Goal: Check status: Check status

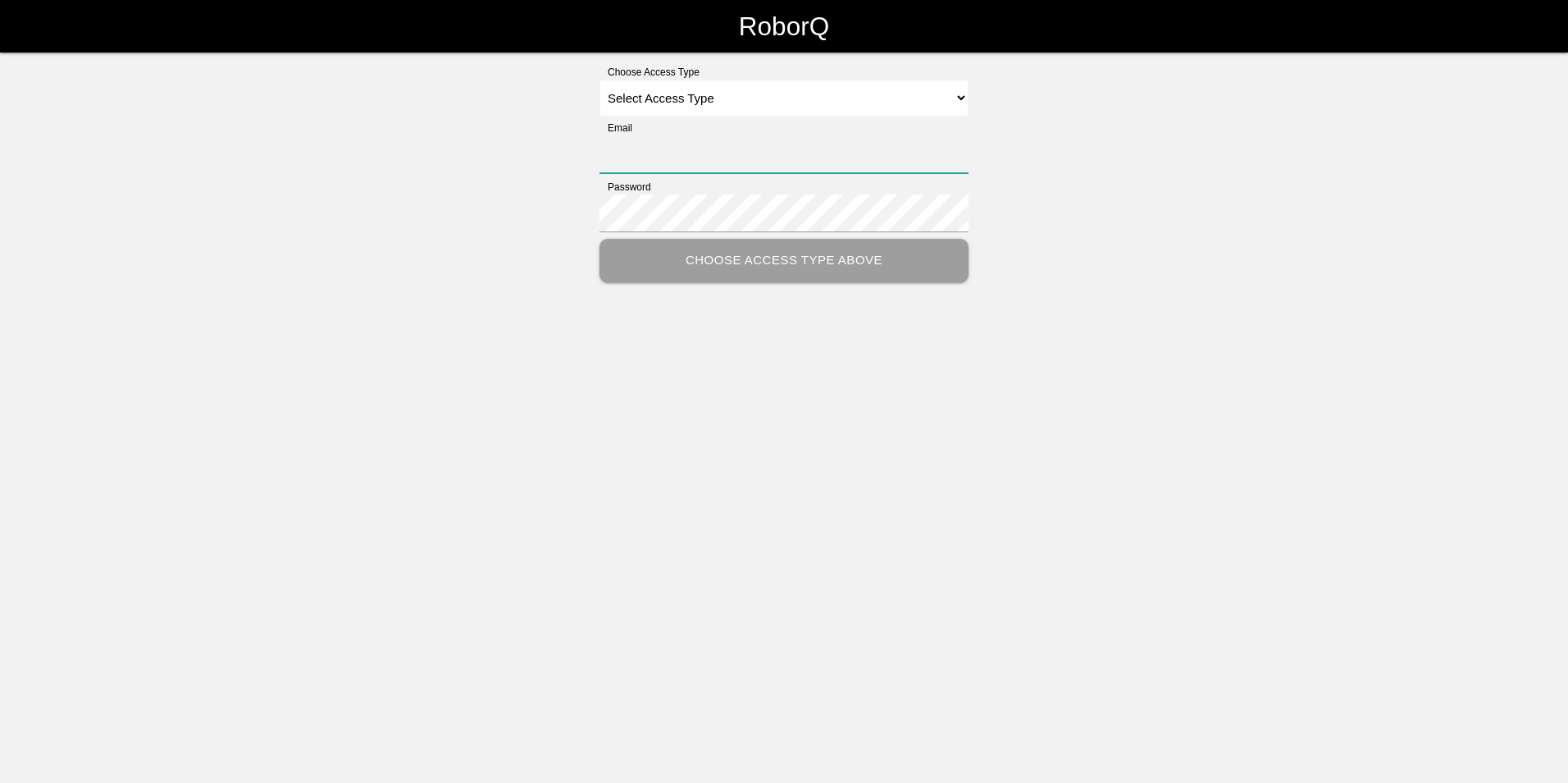
type input "[EMAIL_ADDRESS][PERSON_NAME][PERSON_NAME][DOMAIN_NAME]"
click at [957, 103] on select "Select Access Type Admin Customer Supervisor Worker" at bounding box center [784, 98] width 369 height 37
select select "Customer"
click at [600, 80] on select "Select Access Type Admin Customer Supervisor Worker" at bounding box center [784, 98] width 369 height 37
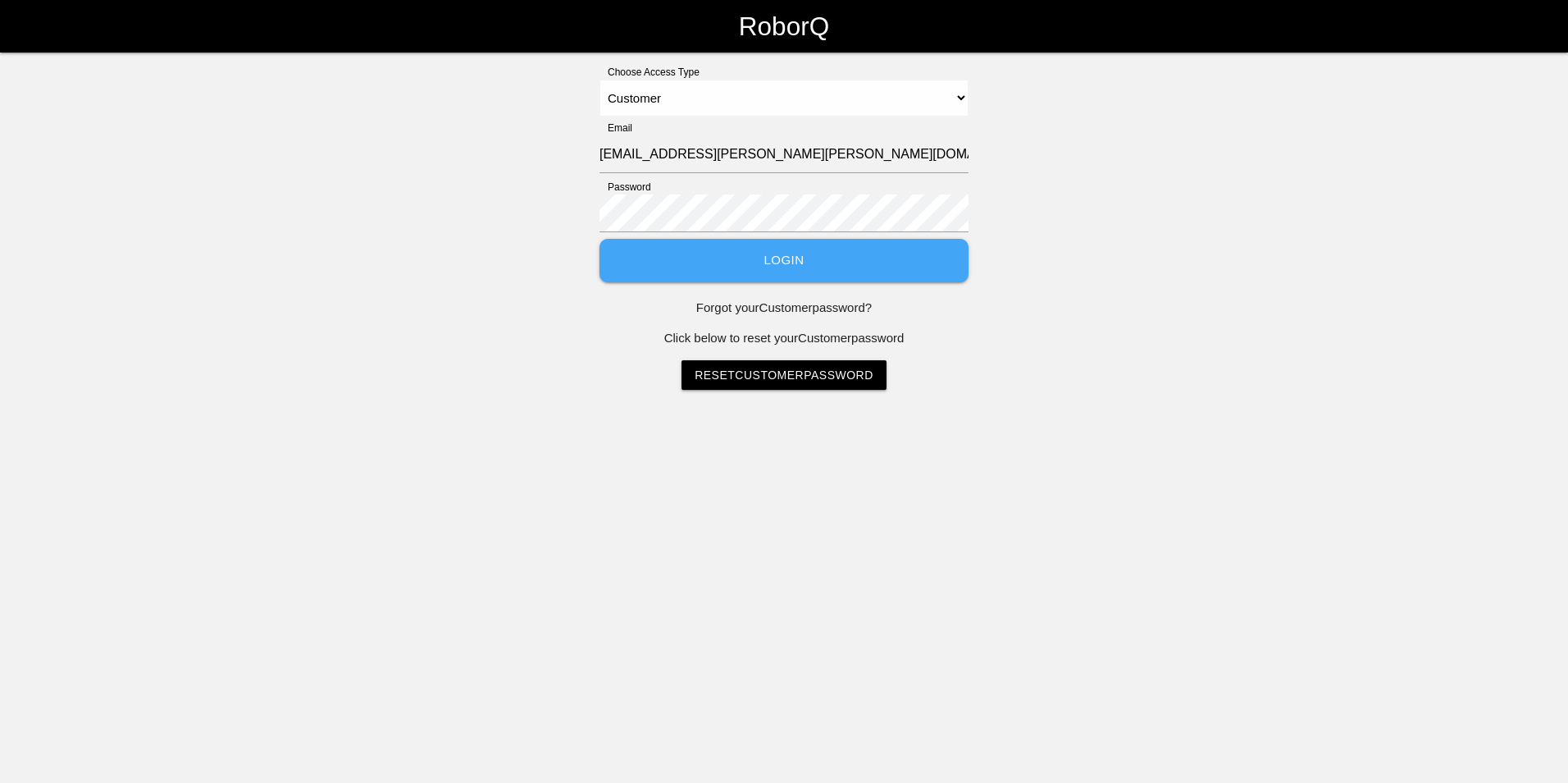
click at [883, 257] on button "Login" at bounding box center [784, 260] width 369 height 44
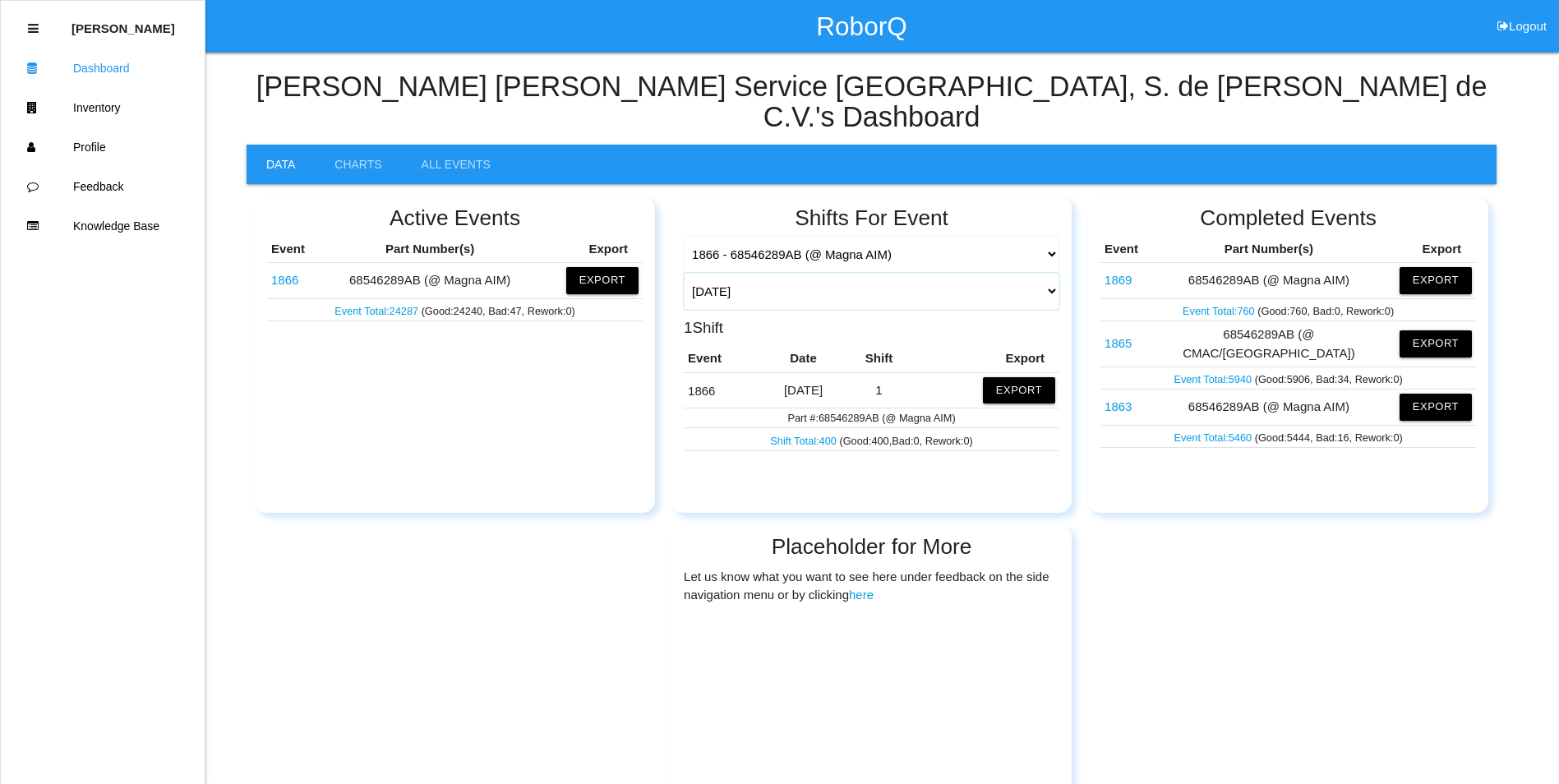
click at [1051, 272] on select "[DATE] [DATE] Range Last 7 days (08/29-09/05) Last 30 days (08/06-09/05) Last 6…" at bounding box center [872, 291] width 376 height 37
click at [684, 272] on select "[DATE] [DATE] Range Last 7 days (08/29-09/05) Last 30 days (08/06-09/05) Last 6…" at bounding box center [872, 291] width 376 height 37
select select "30"
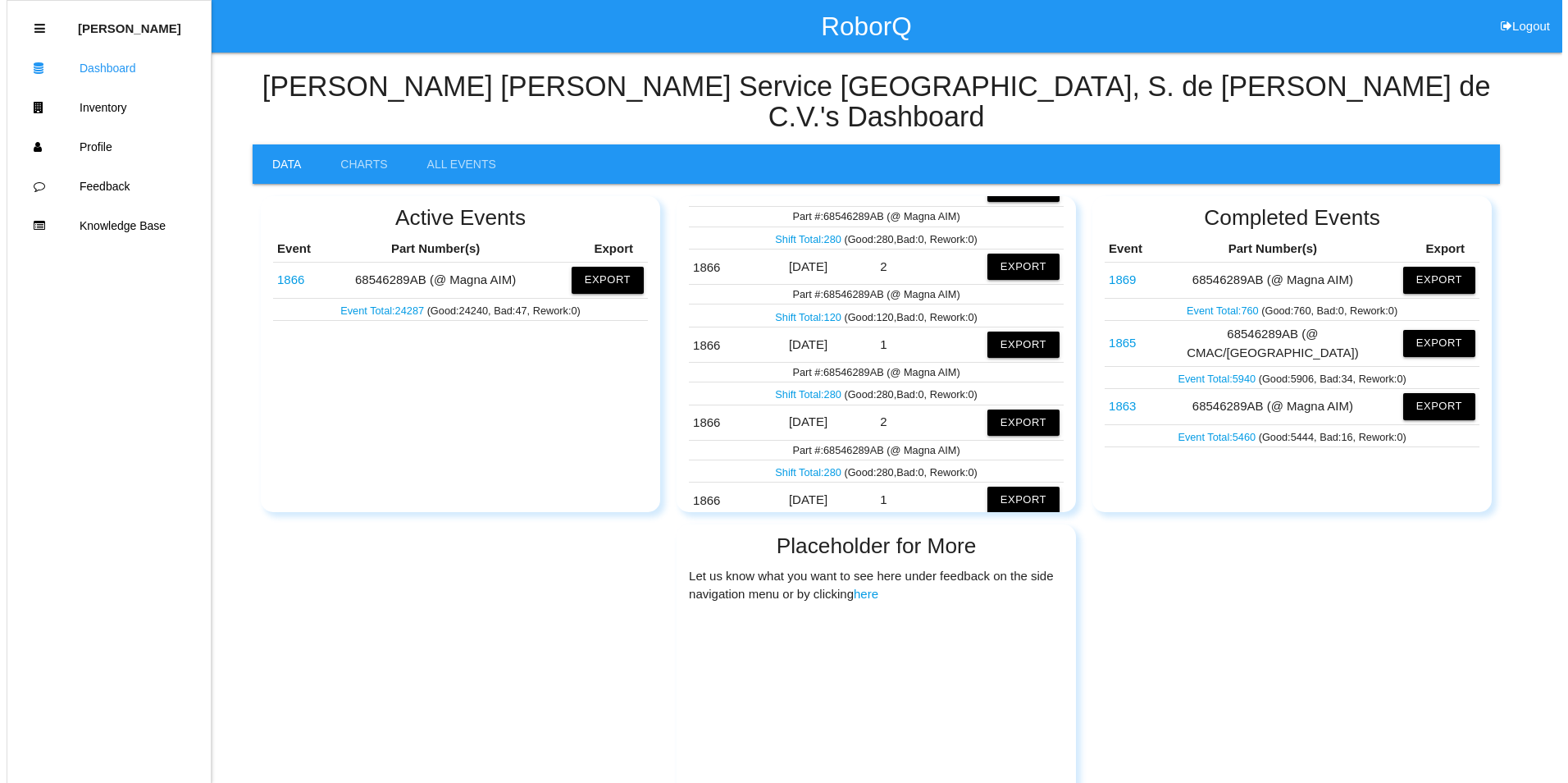
scroll to position [1066, 0]
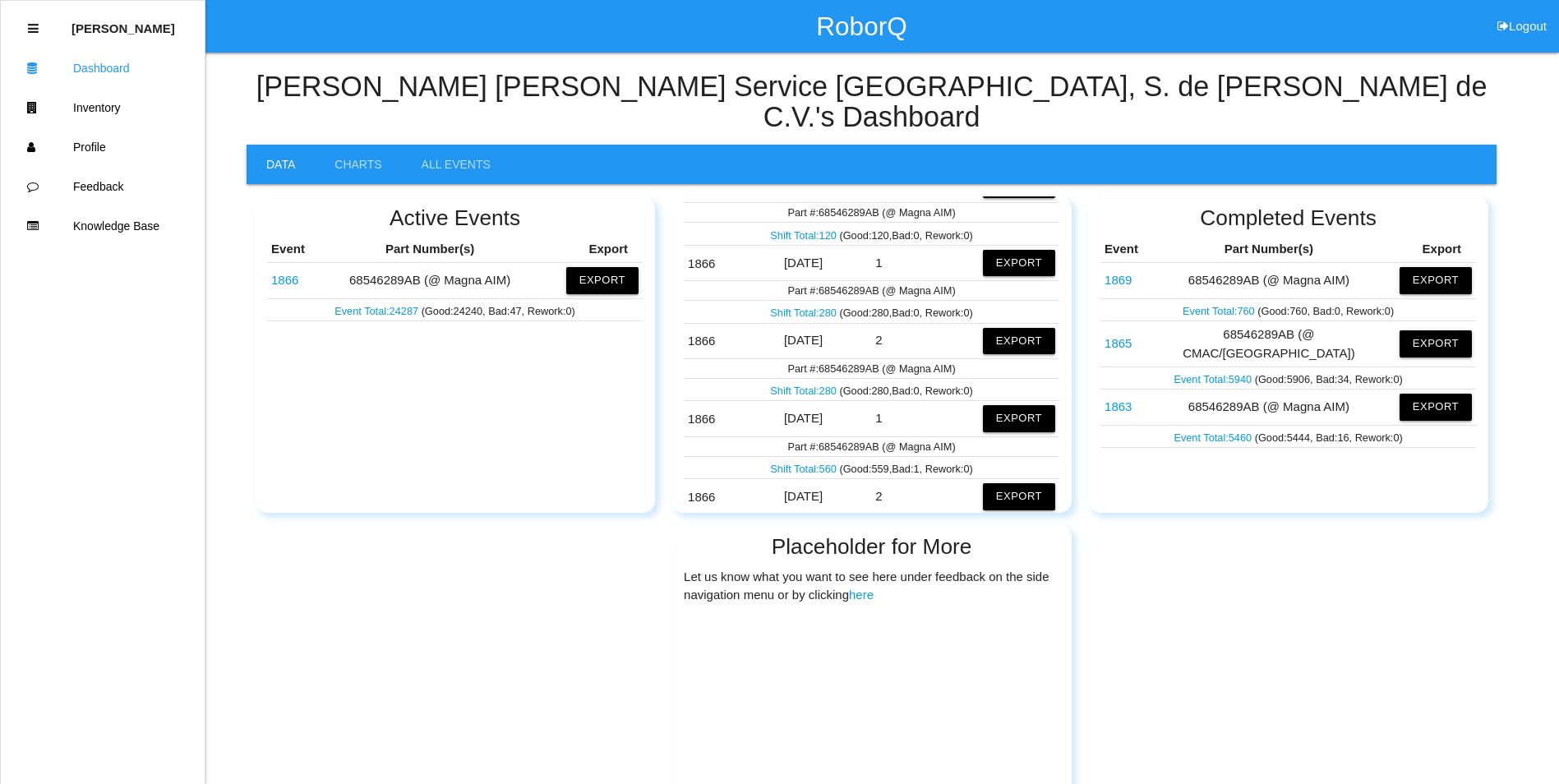
click at [800, 462] on link "Shift Total: 560" at bounding box center [805, 468] width 69 height 12
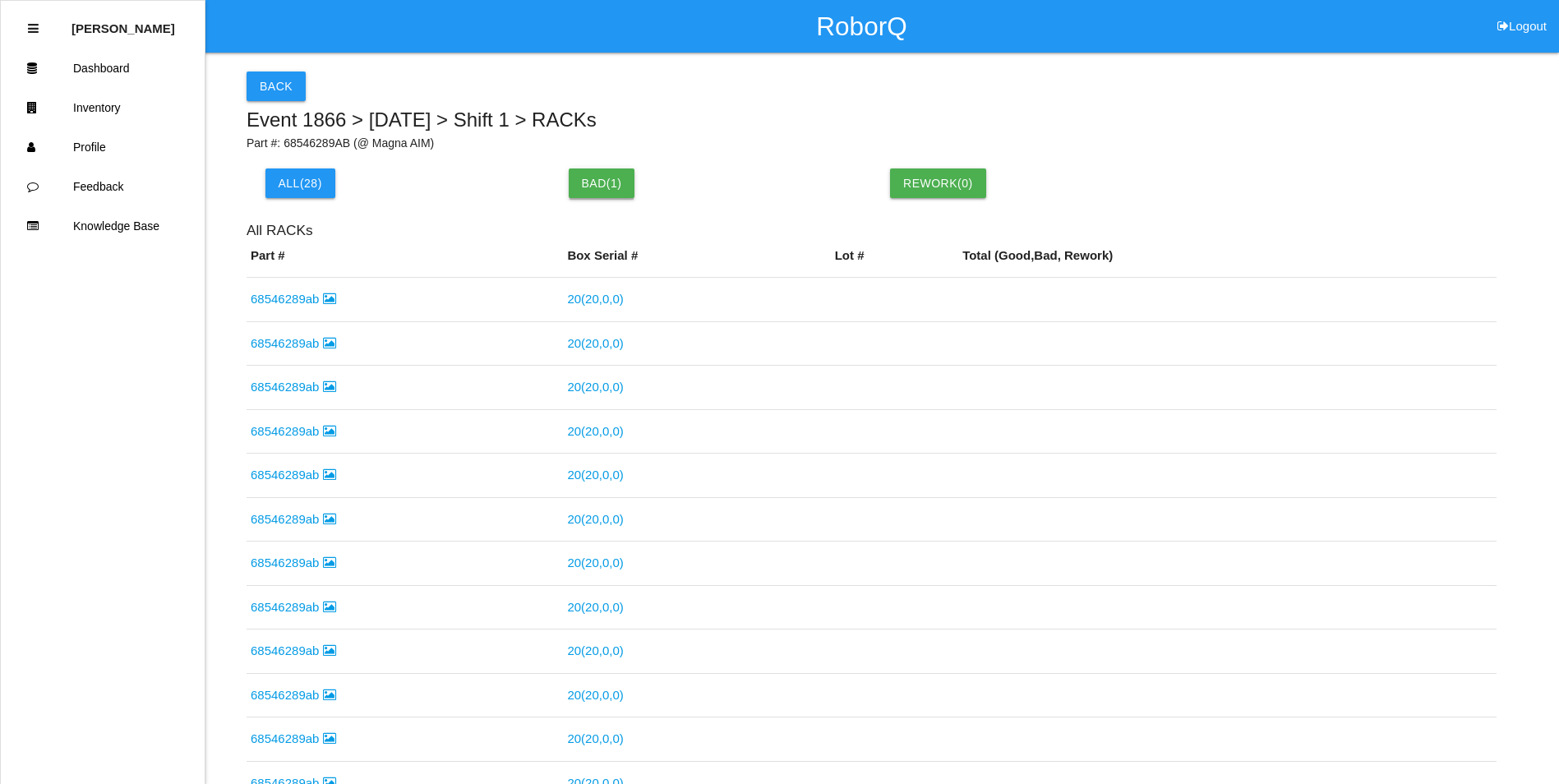
click at [574, 180] on button "Bad ( 1 )" at bounding box center [602, 183] width 67 height 30
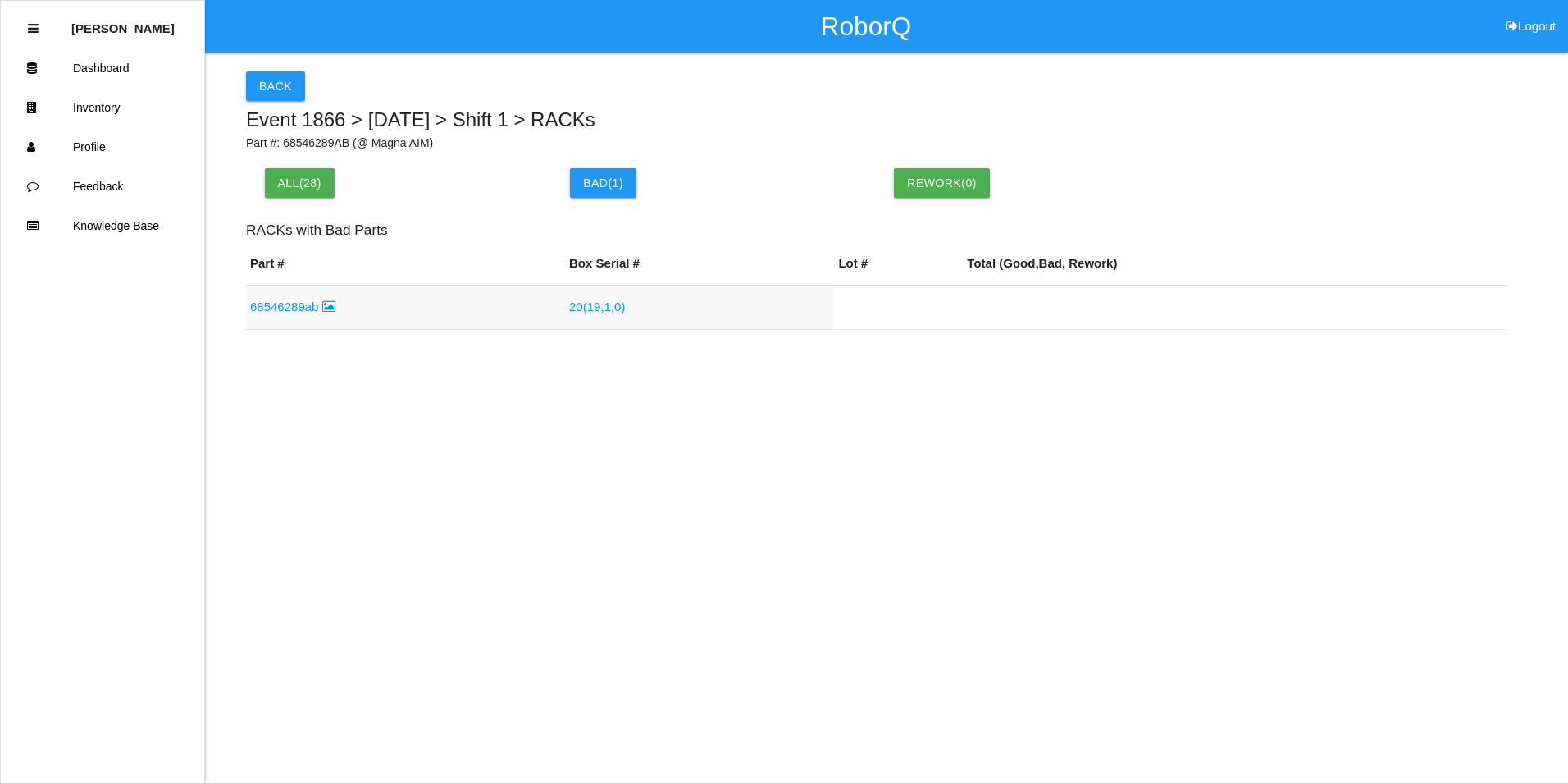
click at [298, 301] on link "68546289ab" at bounding box center [292, 306] width 85 height 14
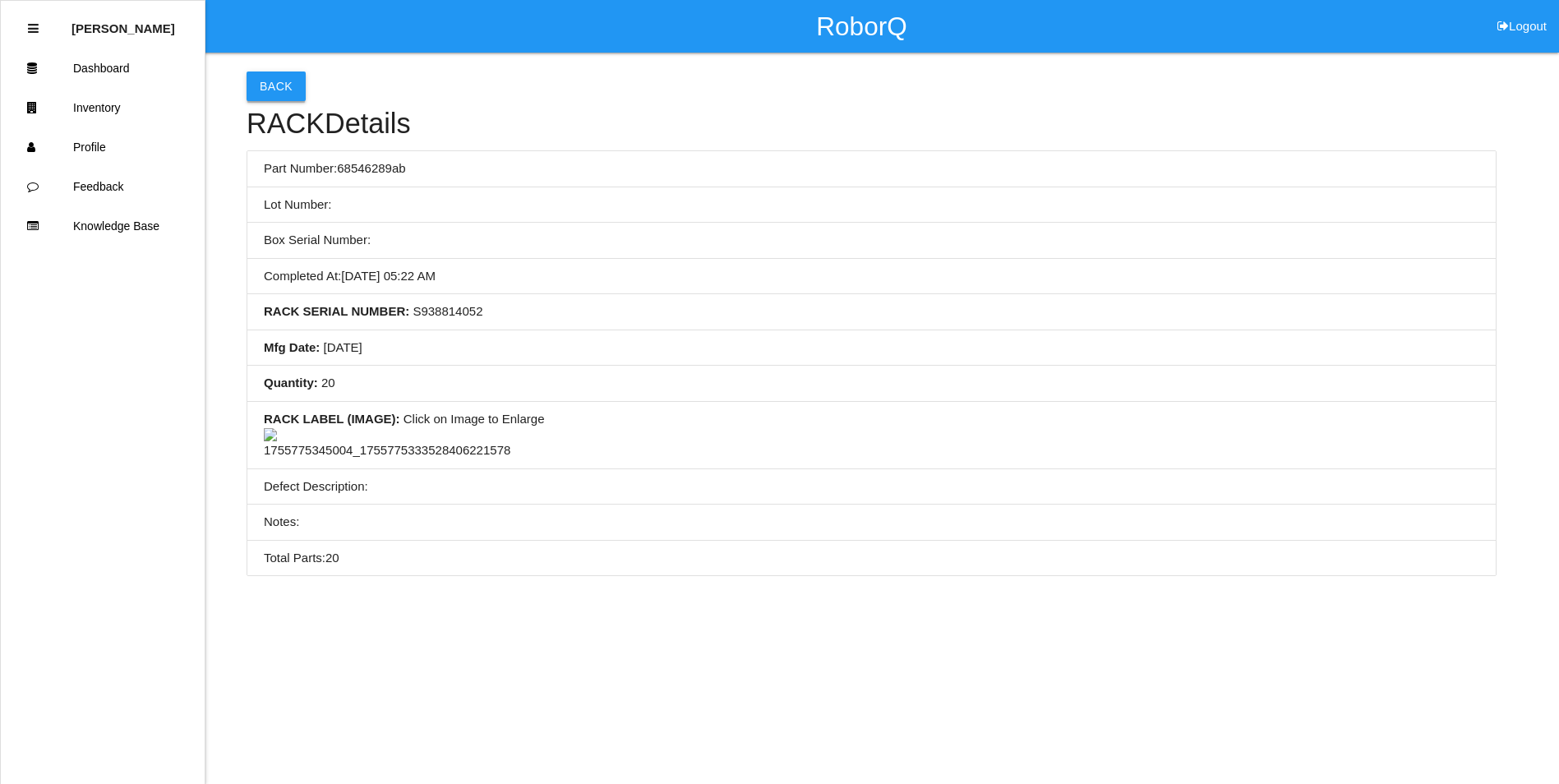
click at [282, 86] on button "Back" at bounding box center [276, 86] width 60 height 30
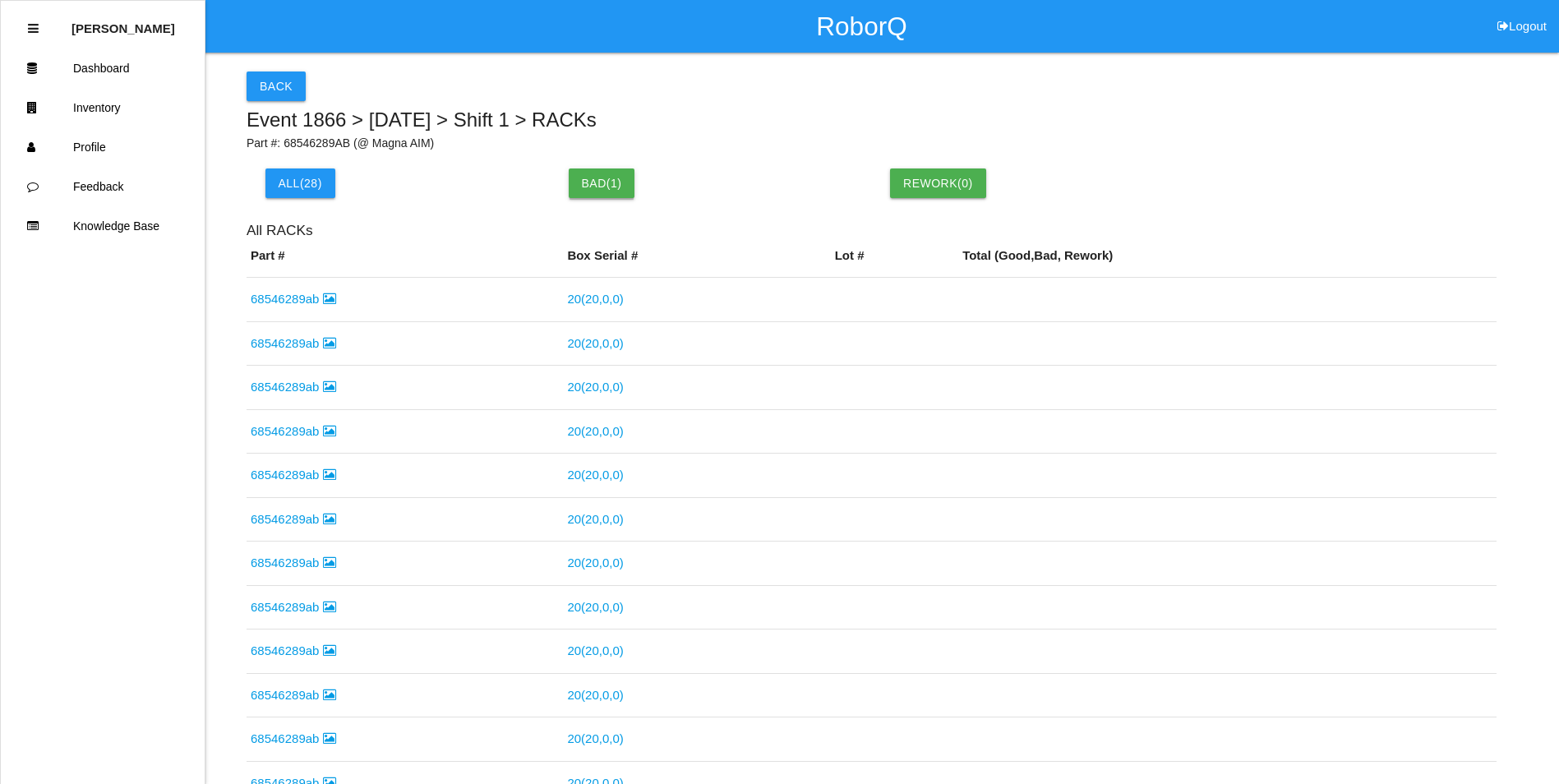
click at [585, 177] on button "Bad ( 1 )" at bounding box center [602, 183] width 67 height 30
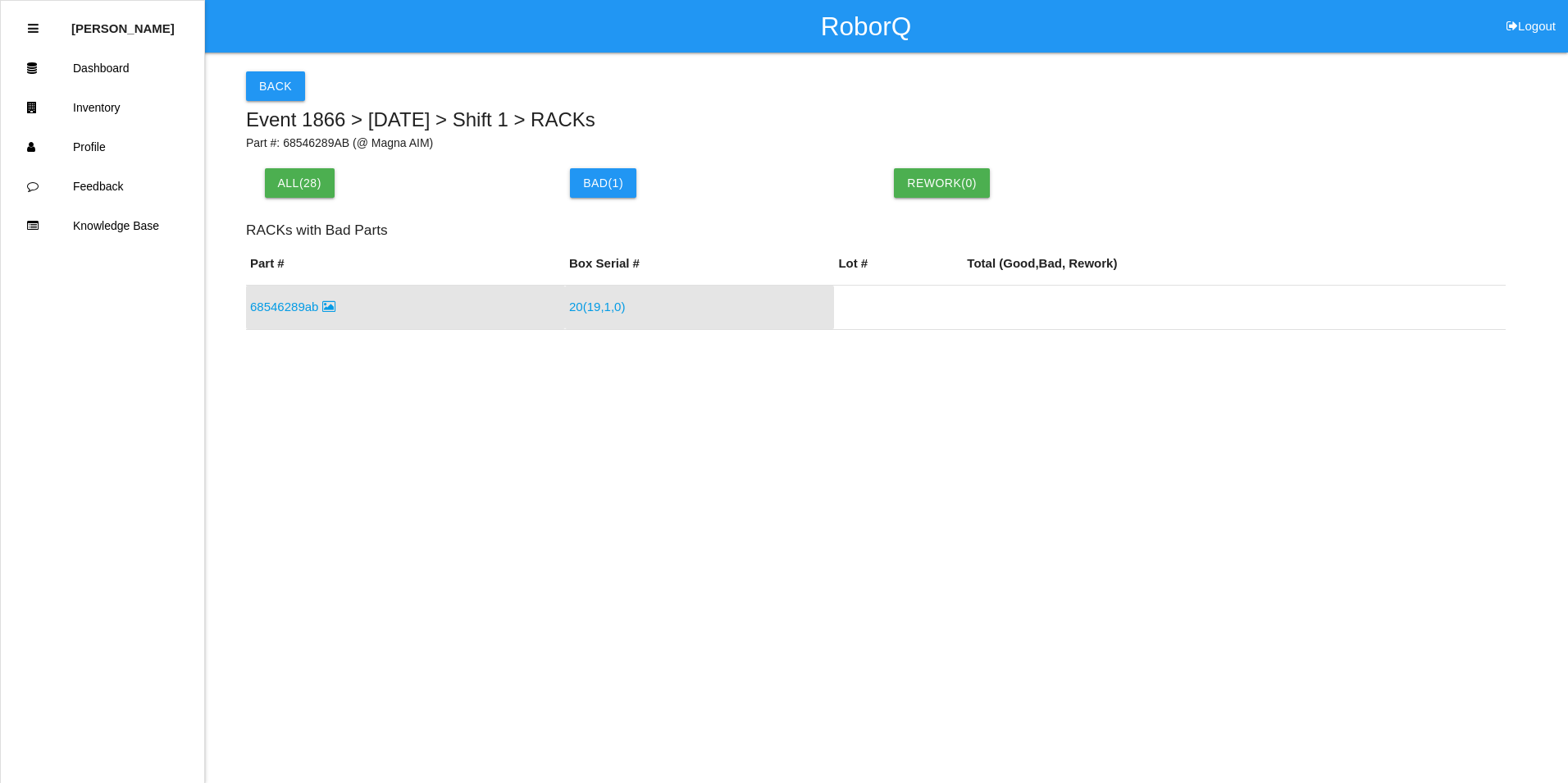
click at [603, 306] on link "20 ( 19 , 1 , 0 )" at bounding box center [597, 306] width 56 height 14
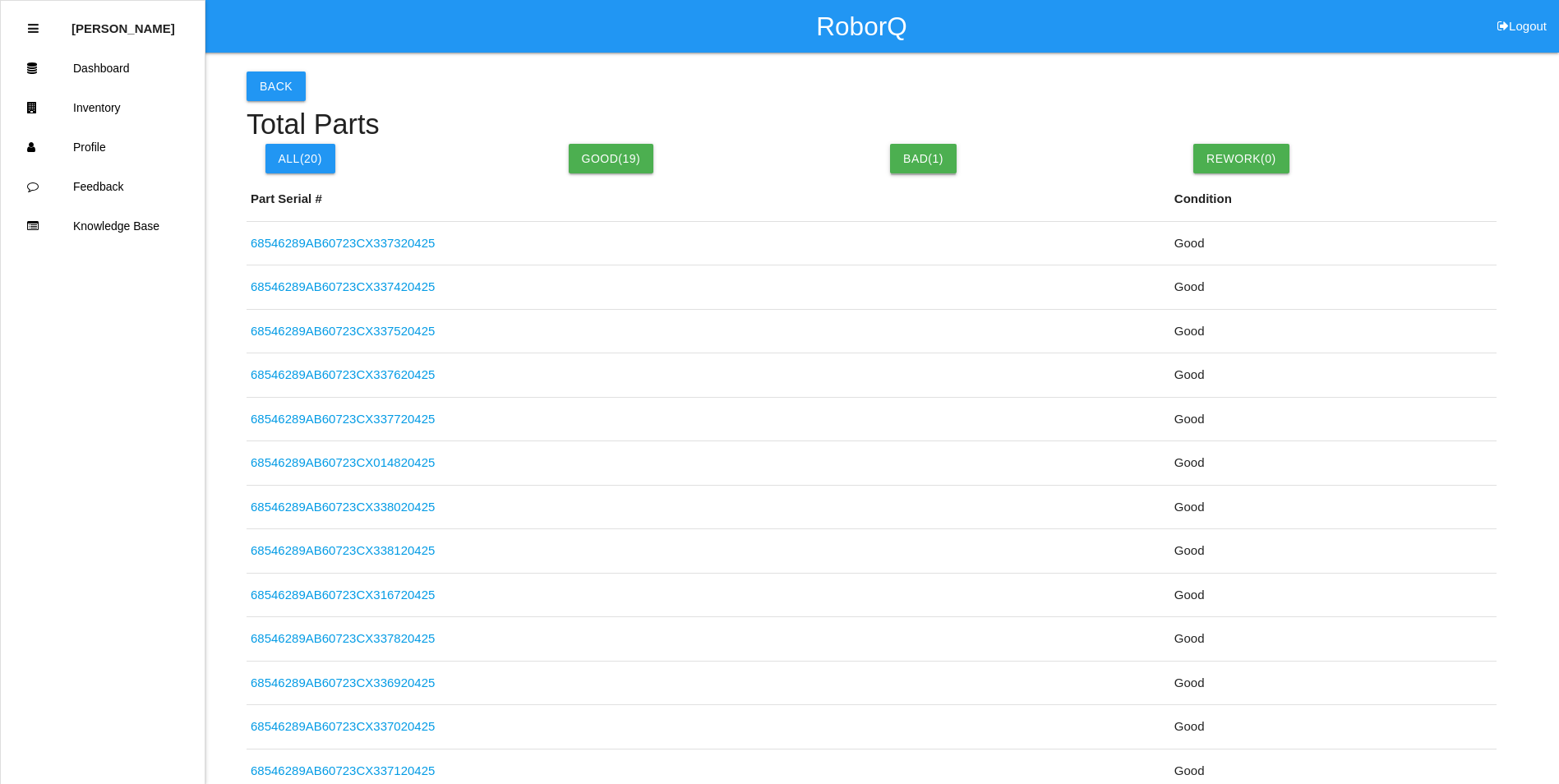
click at [905, 155] on button "Bad( 1 )" at bounding box center [924, 159] width 67 height 30
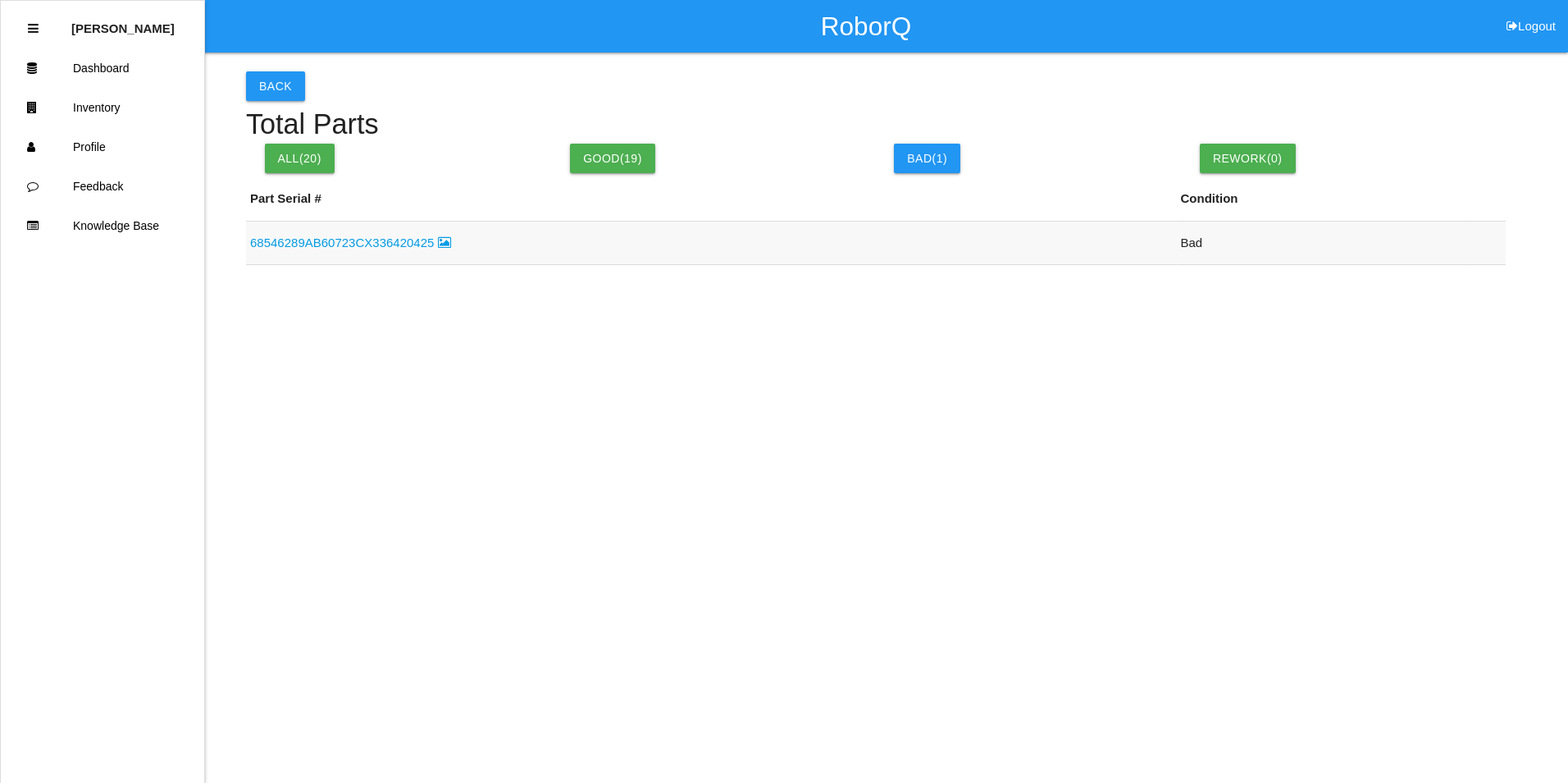
click at [390, 241] on link "68546289AB60723CX336420425" at bounding box center [350, 242] width 201 height 14
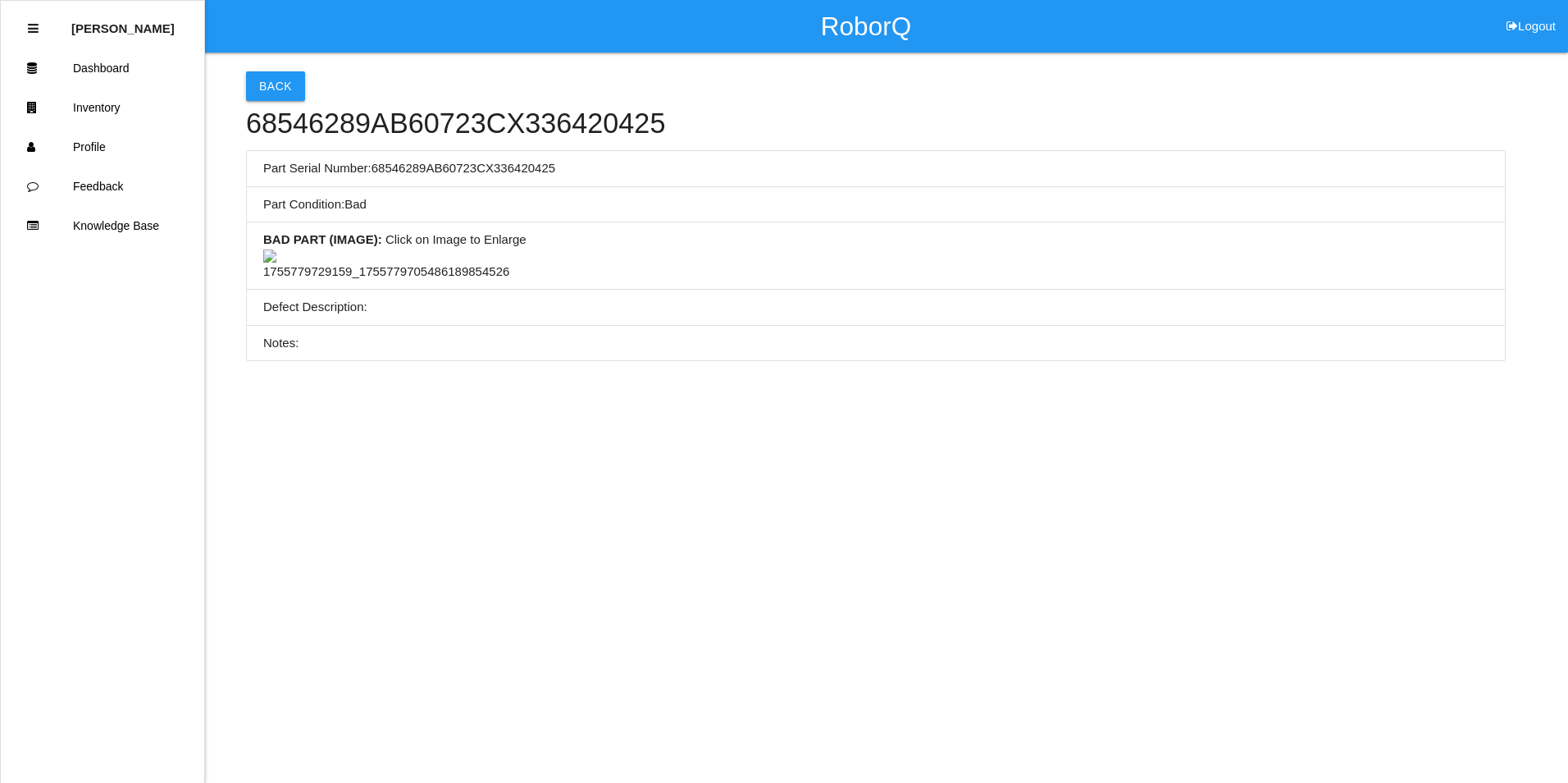
click at [368, 281] on img at bounding box center [386, 266] width 246 height 32
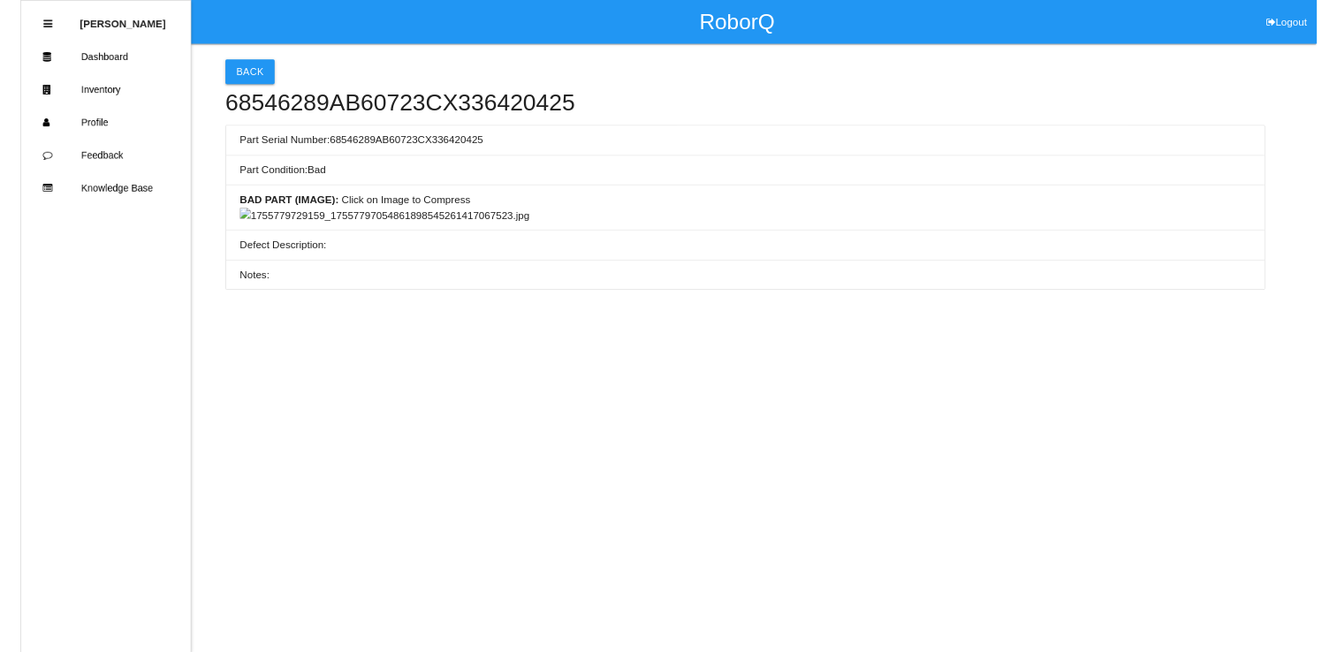
scroll to position [530, 0]
